Goal: Find specific page/section: Locate a particular part of the current website

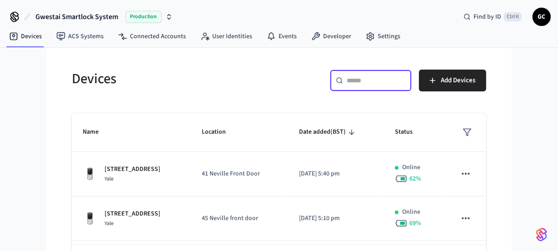
click at [356, 80] on input "text" at bounding box center [376, 80] width 59 height 9
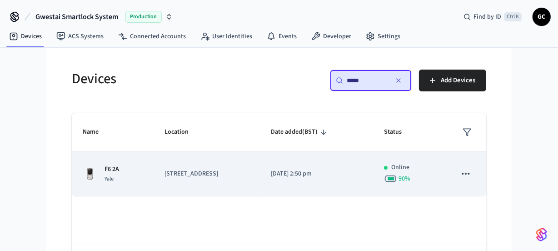
type input "*****"
click at [112, 170] on p "F6 2A" at bounding box center [112, 170] width 15 height 10
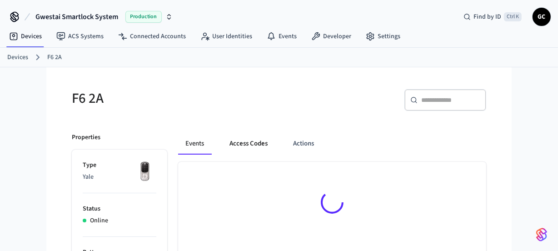
click at [237, 143] on button "Access Codes" at bounding box center [248, 144] width 53 height 22
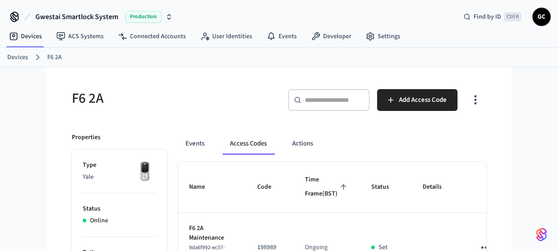
click at [11, 61] on link "Devices" at bounding box center [17, 58] width 21 height 10
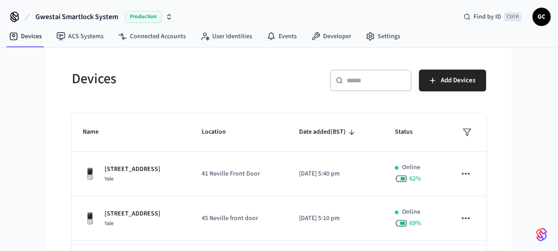
click at [390, 80] on input "text" at bounding box center [376, 80] width 59 height 9
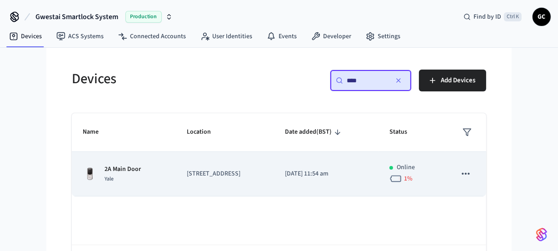
type input "****"
click at [130, 168] on p "2A Main Door" at bounding box center [123, 170] width 36 height 10
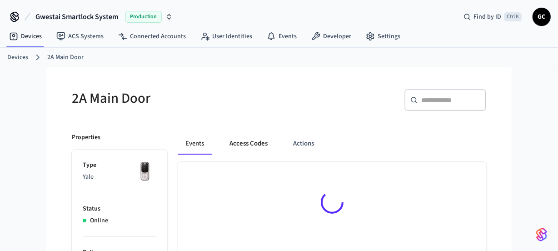
click at [248, 139] on button "Access Codes" at bounding box center [248, 144] width 53 height 22
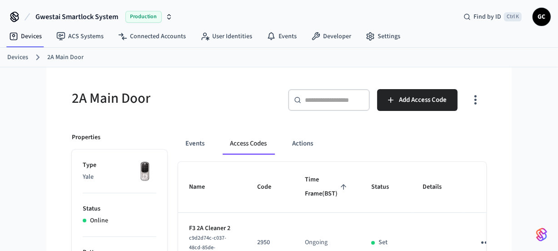
click at [22, 60] on link "Devices" at bounding box center [17, 58] width 21 height 10
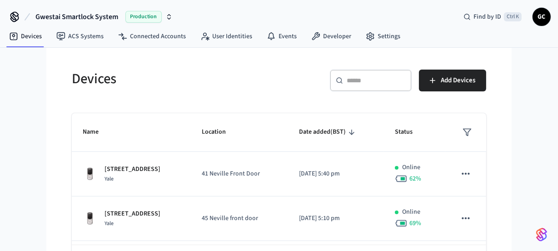
click at [360, 86] on div "​ ​" at bounding box center [371, 81] width 82 height 22
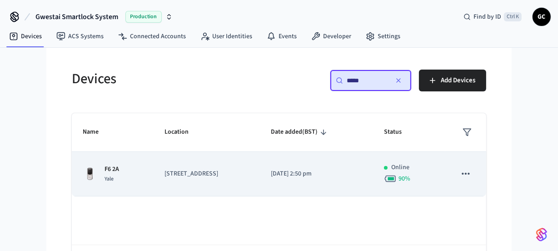
type input "*****"
click at [112, 164] on td "F6 2A Yale" at bounding box center [113, 174] width 82 height 45
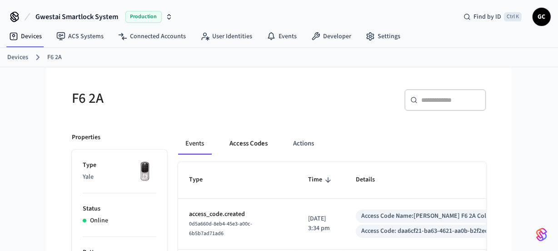
click at [253, 141] on button "Access Codes" at bounding box center [248, 144] width 53 height 22
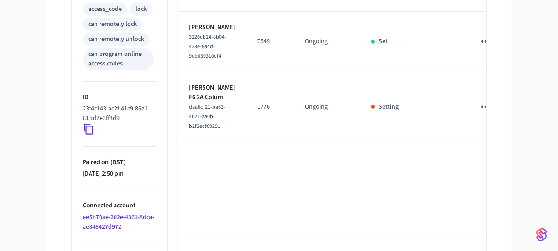
scroll to position [423, 0]
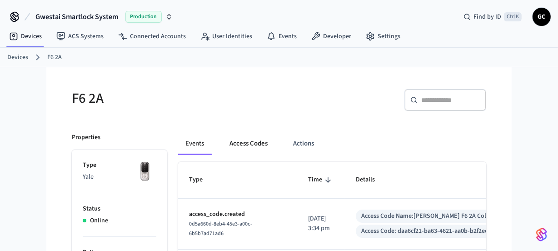
click at [250, 139] on button "Access Codes" at bounding box center [248, 144] width 53 height 22
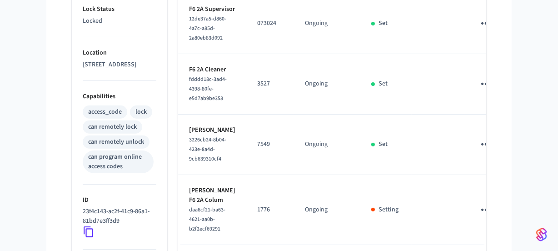
scroll to position [423, 0]
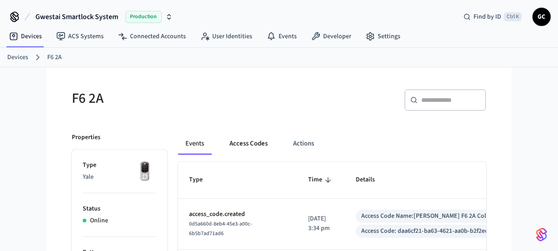
click at [245, 140] on button "Access Codes" at bounding box center [248, 144] width 53 height 22
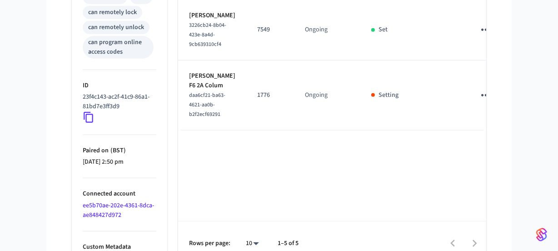
scroll to position [423, 0]
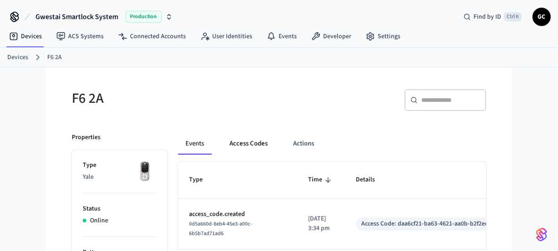
click at [240, 140] on button "Access Codes" at bounding box center [248, 144] width 53 height 22
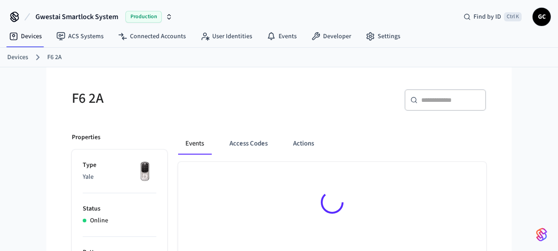
click at [240, 140] on button "Access Codes" at bounding box center [248, 144] width 53 height 22
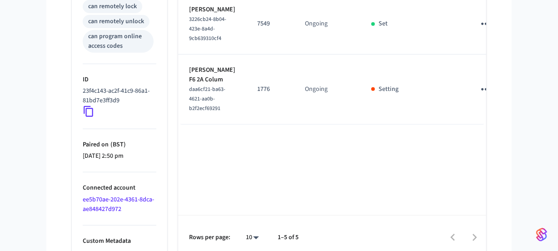
scroll to position [413, 0]
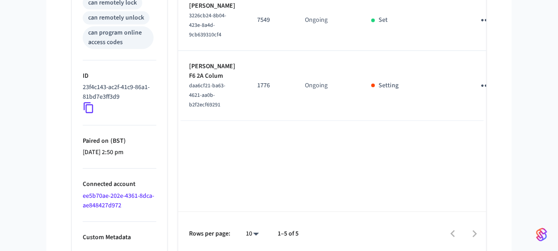
drag, startPoint x: 219, startPoint y: 76, endPoint x: 188, endPoint y: 70, distance: 31.9
click at [188, 51] on td "Nathalie Laurente 3226cb24-8b04-423e-8a4d-9cb639310cf4" at bounding box center [212, 20] width 68 height 60
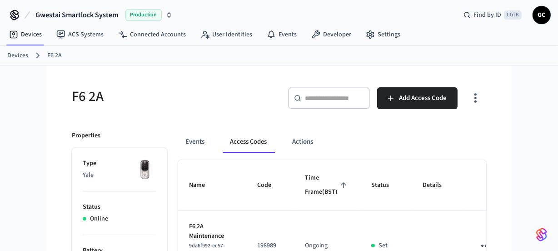
scroll to position [0, 0]
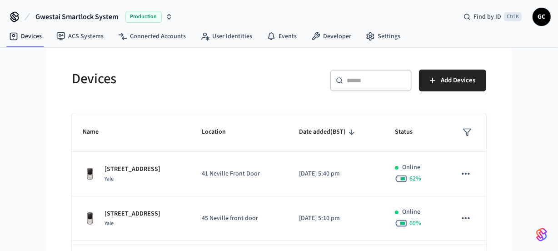
click at [364, 82] on input "text" at bounding box center [376, 80] width 59 height 9
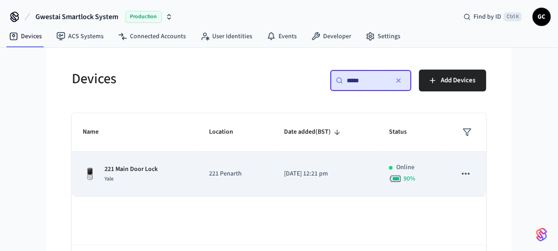
type input "*****"
click at [145, 171] on p "221 Main Door Lock" at bounding box center [131, 170] width 53 height 10
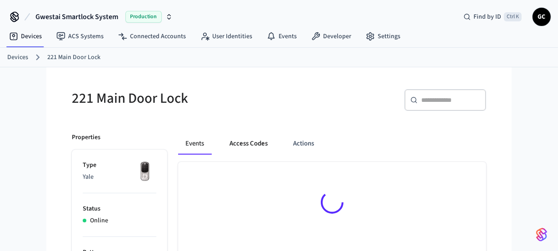
click at [249, 142] on button "Access Codes" at bounding box center [248, 144] width 53 height 22
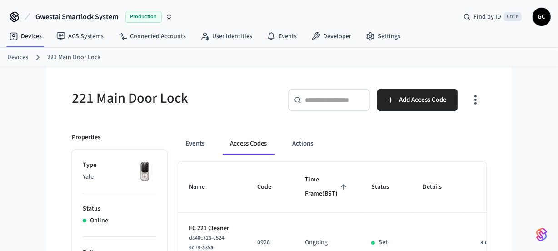
click at [9, 58] on link "Devices" at bounding box center [17, 58] width 21 height 10
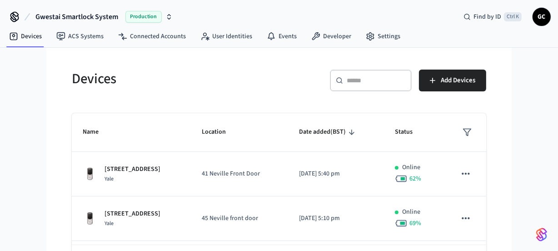
click at [348, 94] on div "​ ​" at bounding box center [371, 82] width 82 height 25
click at [375, 79] on input "text" at bounding box center [376, 80] width 59 height 9
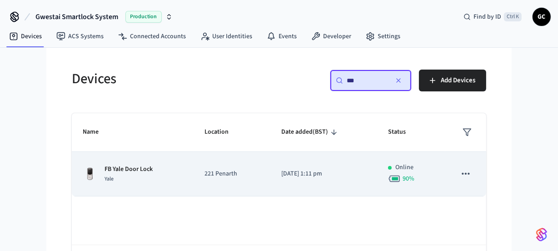
type input "**"
click at [134, 165] on p "FB Yale Door Lock" at bounding box center [129, 170] width 48 height 10
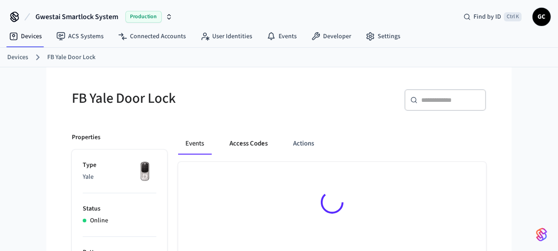
click at [249, 143] on button "Access Codes" at bounding box center [248, 144] width 53 height 22
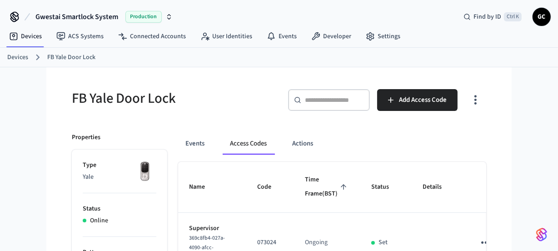
click at [13, 58] on link "Devices" at bounding box center [17, 58] width 21 height 10
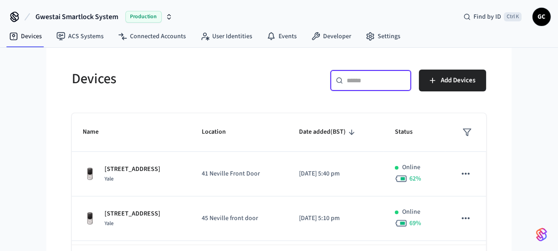
click at [365, 76] on input "text" at bounding box center [376, 80] width 59 height 9
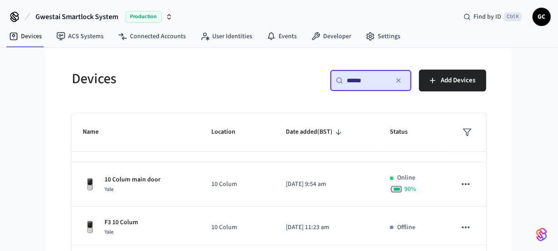
scroll to position [124, 0]
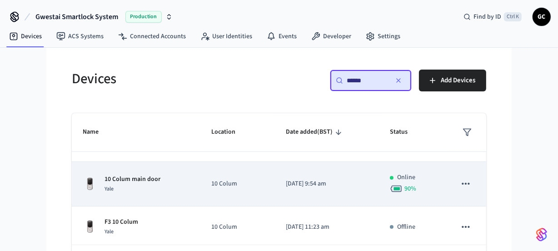
type input "******"
click at [140, 184] on div "Yale" at bounding box center [133, 189] width 56 height 10
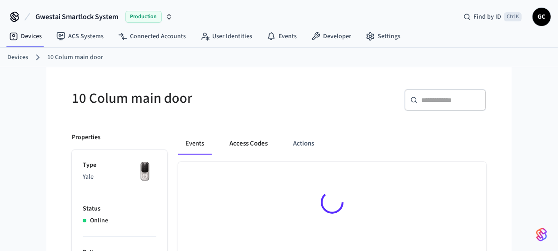
click at [243, 145] on button "Access Codes" at bounding box center [248, 144] width 53 height 22
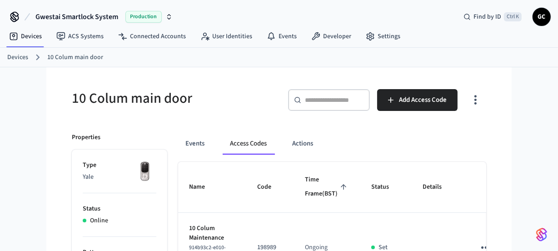
click at [13, 54] on link "Devices" at bounding box center [17, 58] width 21 height 10
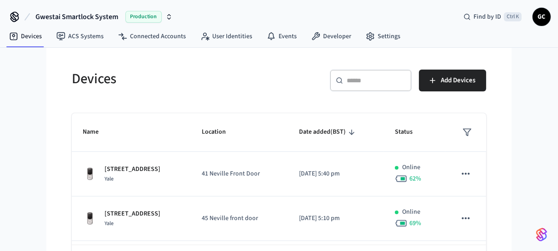
click at [377, 87] on div "​ ​" at bounding box center [371, 81] width 82 height 22
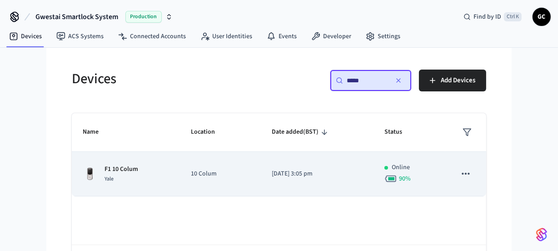
type input "*****"
click at [115, 167] on p "F1 10 Colum" at bounding box center [122, 170] width 34 height 10
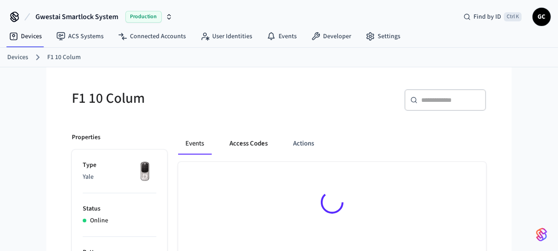
click at [245, 141] on button "Access Codes" at bounding box center [248, 144] width 53 height 22
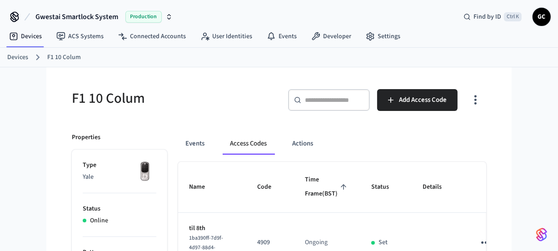
click at [2, 56] on div "Devices F1 10 Colum" at bounding box center [279, 58] width 558 height 20
click at [15, 57] on link "Devices" at bounding box center [17, 58] width 21 height 10
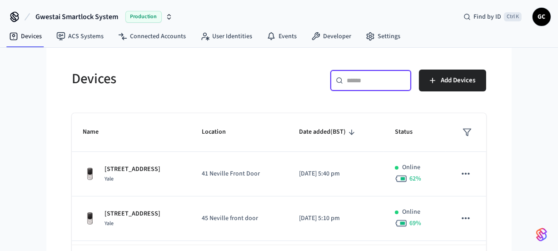
click at [352, 80] on input "text" at bounding box center [376, 80] width 59 height 9
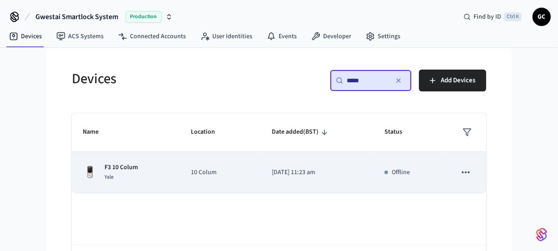
type input "*****"
click at [205, 174] on p "10 Colum" at bounding box center [220, 173] width 59 height 10
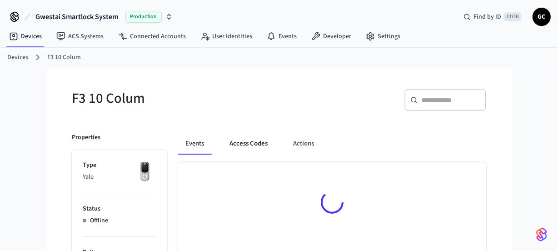
click at [242, 141] on button "Access Codes" at bounding box center [248, 144] width 53 height 22
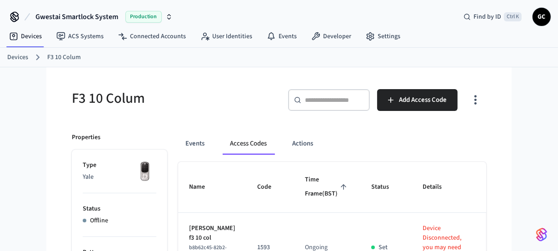
click at [17, 55] on link "Devices" at bounding box center [17, 58] width 21 height 10
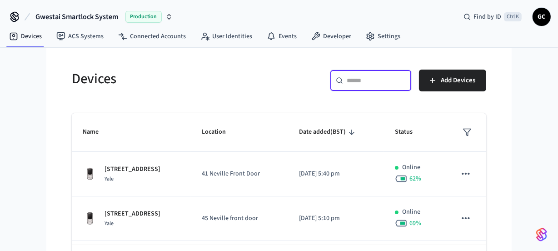
click at [366, 84] on input "text" at bounding box center [376, 80] width 59 height 9
click at [359, 80] on input "text" at bounding box center [376, 80] width 59 height 9
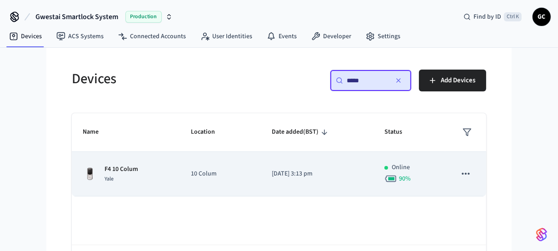
type input "*****"
click at [119, 172] on p "F4 10 Colum" at bounding box center [122, 170] width 34 height 10
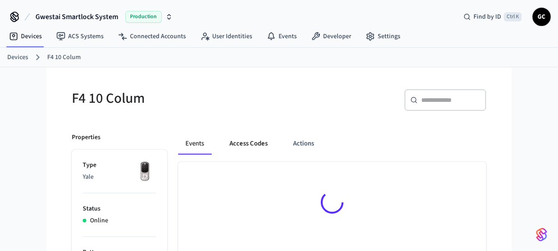
click at [259, 146] on button "Access Codes" at bounding box center [248, 144] width 53 height 22
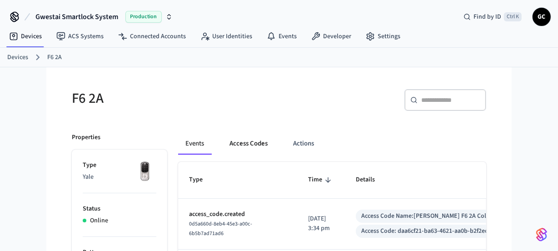
click at [247, 144] on button "Access Codes" at bounding box center [248, 144] width 53 height 22
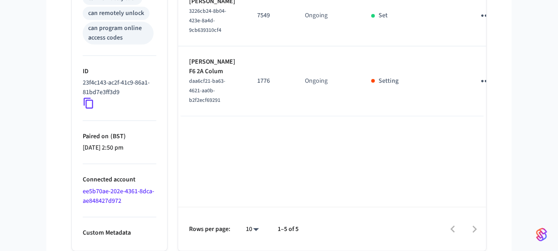
scroll to position [423, 0]
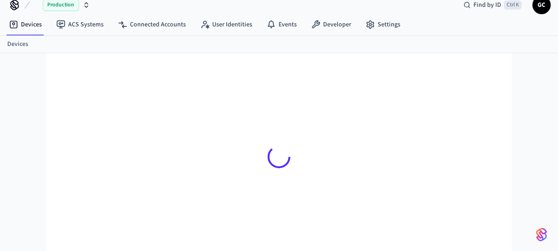
scroll to position [12, 0]
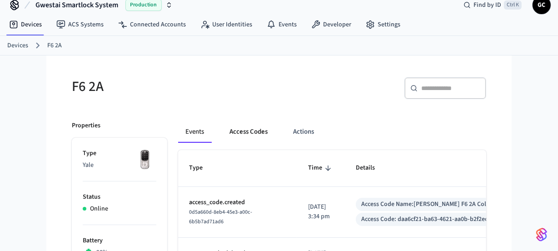
click at [246, 122] on button "Access Codes" at bounding box center [248, 132] width 53 height 22
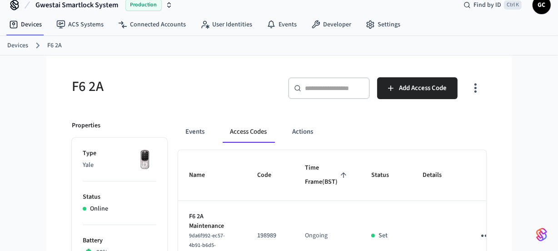
click at [241, 129] on button "Access Codes" at bounding box center [248, 132] width 51 height 22
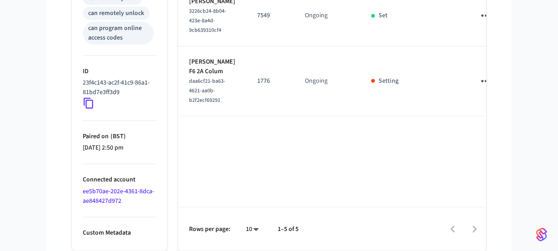
scroll to position [423, 0]
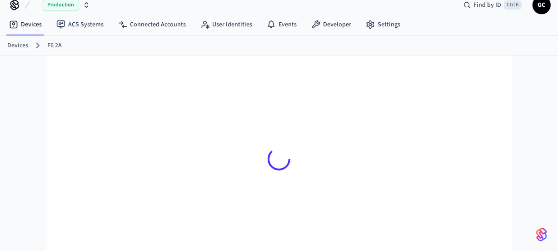
scroll to position [12, 0]
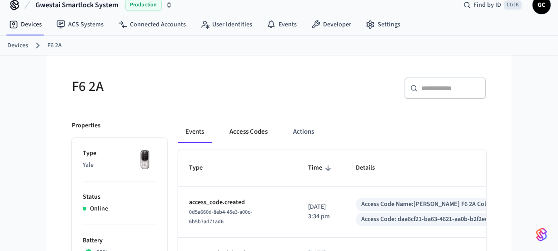
click at [235, 133] on button "Access Codes" at bounding box center [248, 132] width 53 height 22
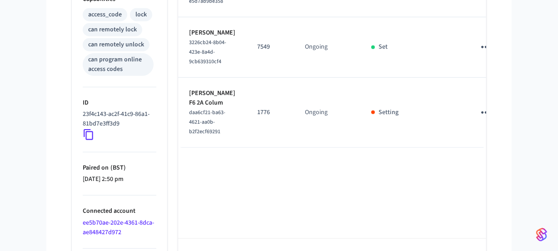
scroll to position [423, 0]
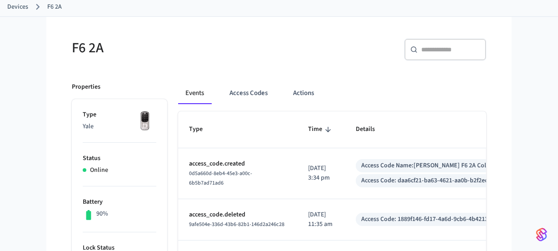
scroll to position [45, 0]
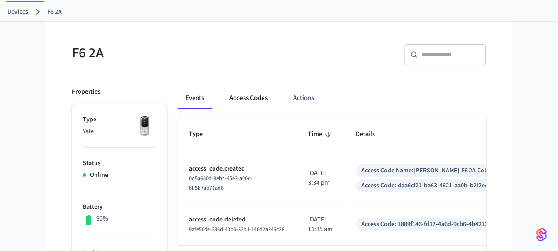
click at [241, 100] on button "Access Codes" at bounding box center [248, 98] width 53 height 22
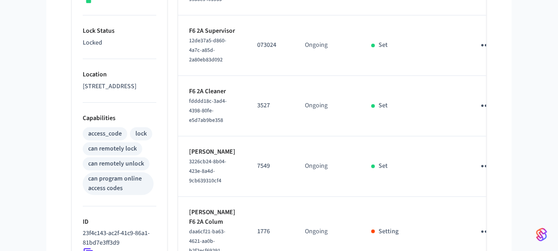
scroll to position [300, 0]
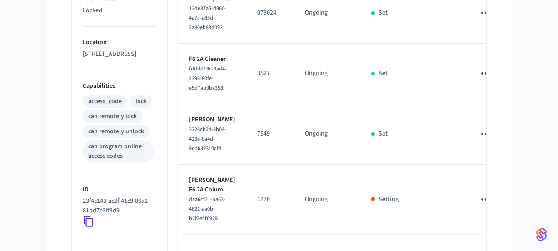
click at [257, 78] on p "3527" at bounding box center [270, 74] width 26 height 10
copy p "3527"
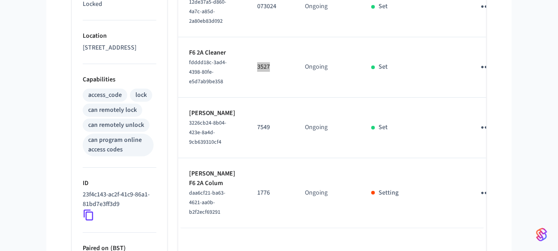
scroll to position [423, 0]
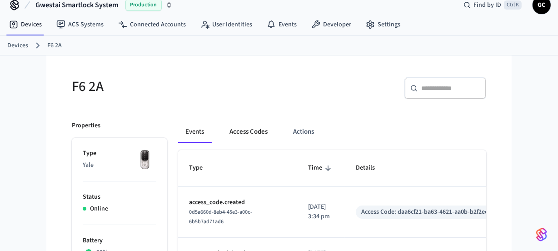
click at [241, 127] on button "Access Codes" at bounding box center [248, 132] width 53 height 22
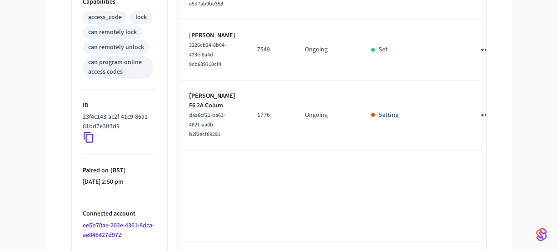
scroll to position [423, 0]
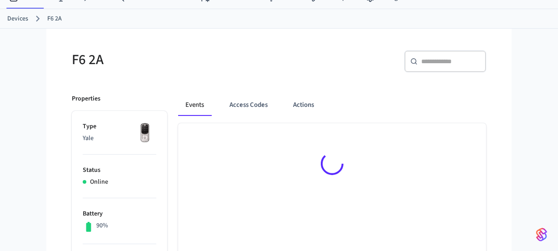
scroll to position [53, 0]
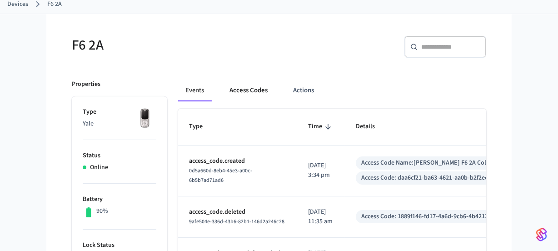
click at [247, 89] on button "Access Codes" at bounding box center [248, 91] width 53 height 22
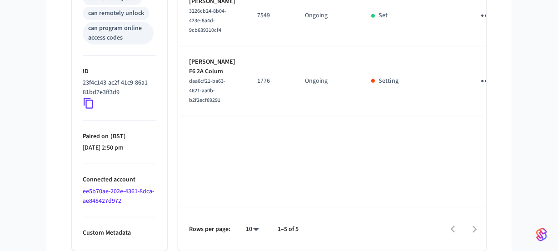
scroll to position [423, 0]
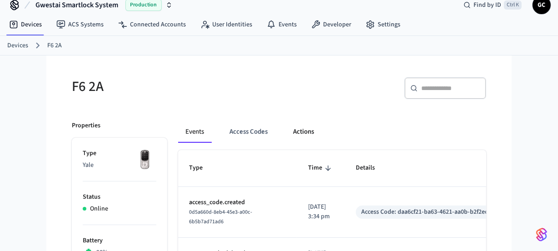
click at [250, 130] on button "Access Codes" at bounding box center [248, 132] width 53 height 22
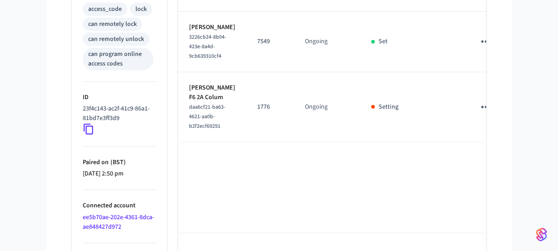
scroll to position [423, 0]
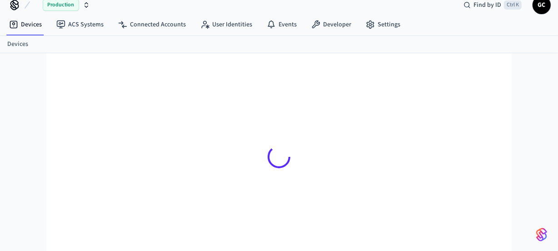
scroll to position [12, 0]
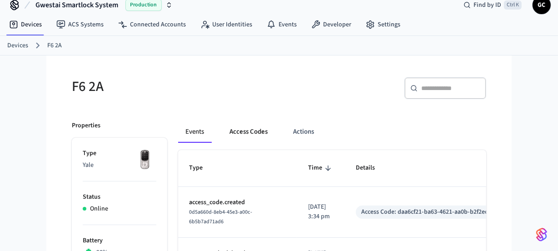
click at [248, 130] on button "Access Codes" at bounding box center [248, 132] width 53 height 22
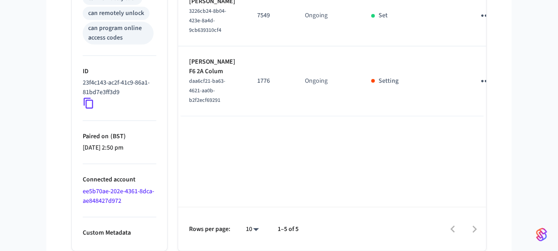
scroll to position [423, 0]
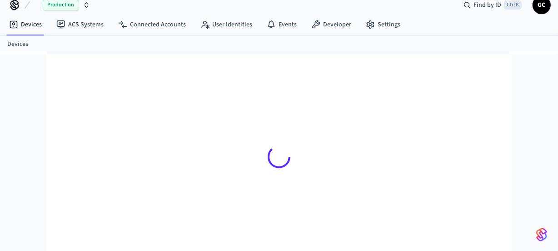
scroll to position [12, 0]
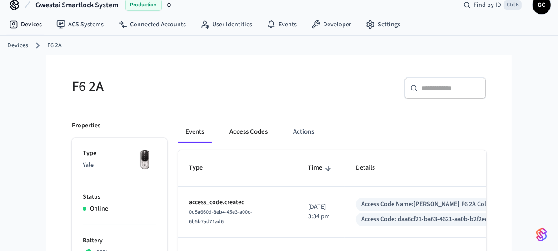
drag, startPoint x: 247, startPoint y: 129, endPoint x: 265, endPoint y: 133, distance: 18.2
click at [247, 129] on button "Access Codes" at bounding box center [248, 132] width 53 height 22
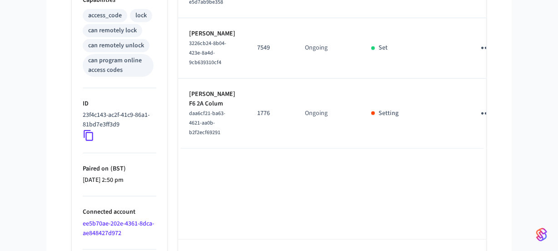
scroll to position [423, 0]
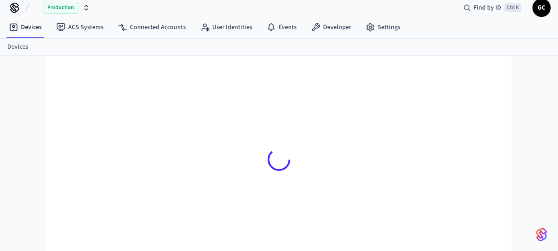
scroll to position [12, 0]
